Goal: Task Accomplishment & Management: Use online tool/utility

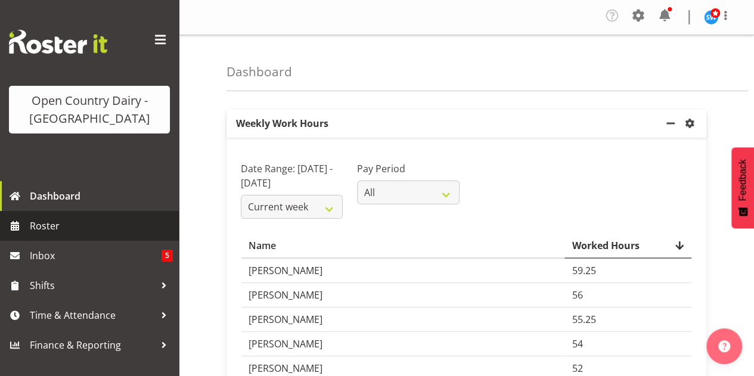
click at [43, 225] on span "Roster" at bounding box center [101, 226] width 143 height 18
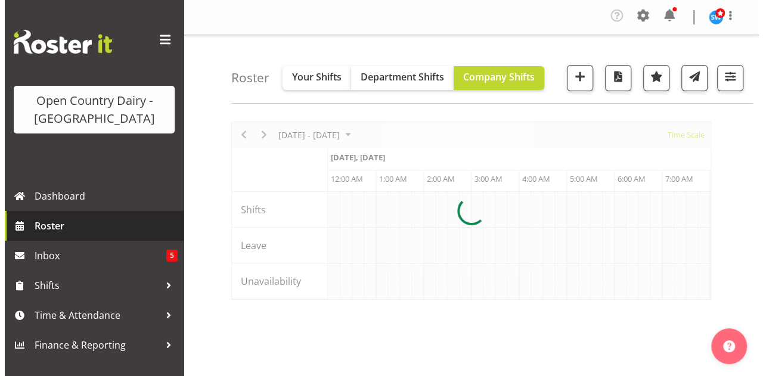
scroll to position [0, 5720]
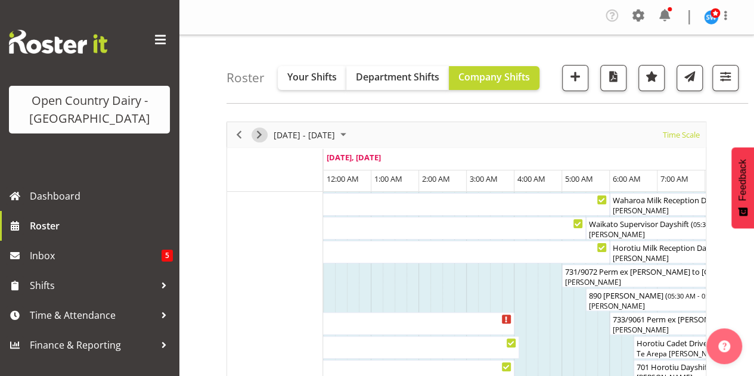
click at [263, 130] on span "Next" at bounding box center [259, 135] width 14 height 15
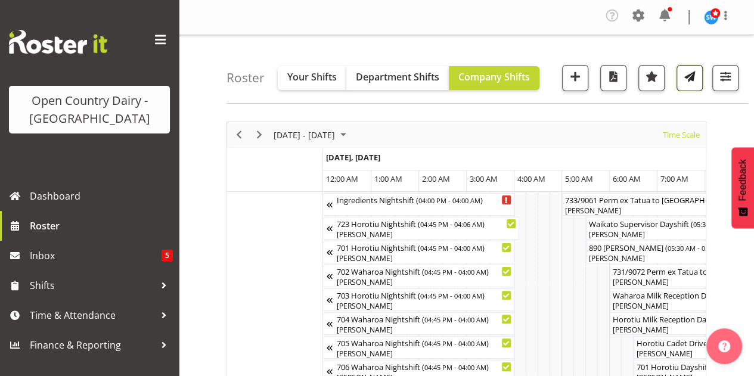
click at [689, 76] on span "button" at bounding box center [689, 76] width 15 height 15
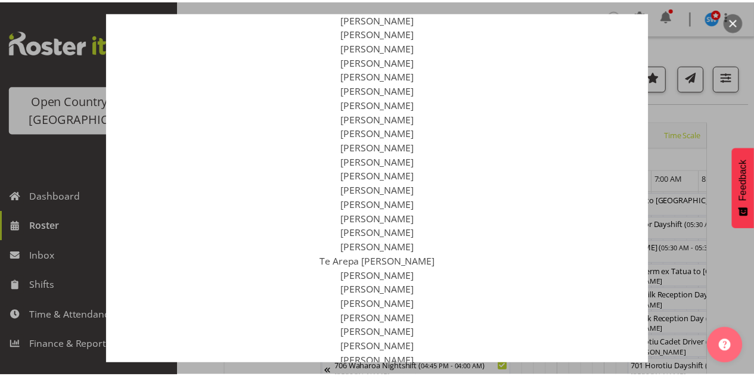
scroll to position [1949, 0]
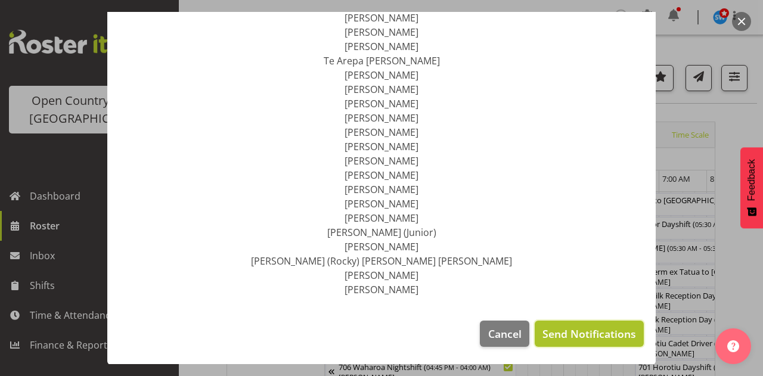
click at [584, 334] on span "Send Notifications" at bounding box center [589, 333] width 94 height 15
